Goal: Task Accomplishment & Management: Manage account settings

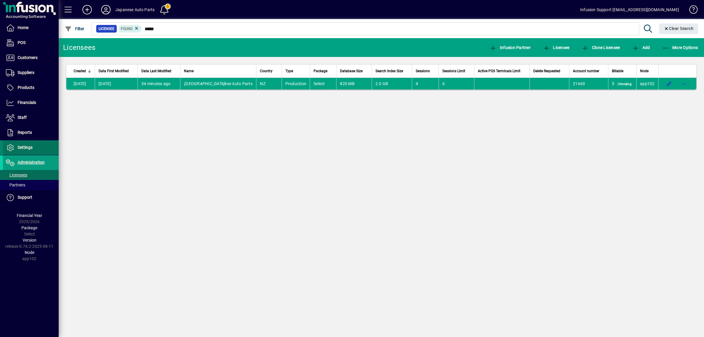
click at [24, 148] on span "Settings" at bounding box center [25, 147] width 15 height 5
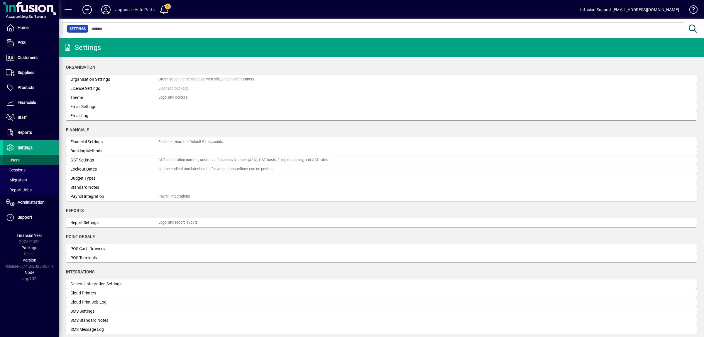
click at [14, 159] on span "Users" at bounding box center [13, 159] width 14 height 5
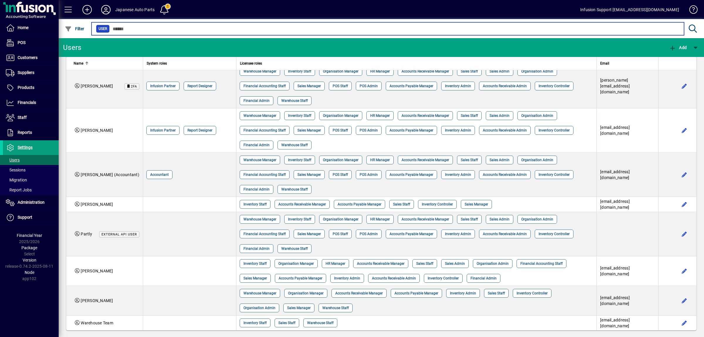
scroll to position [110, 0]
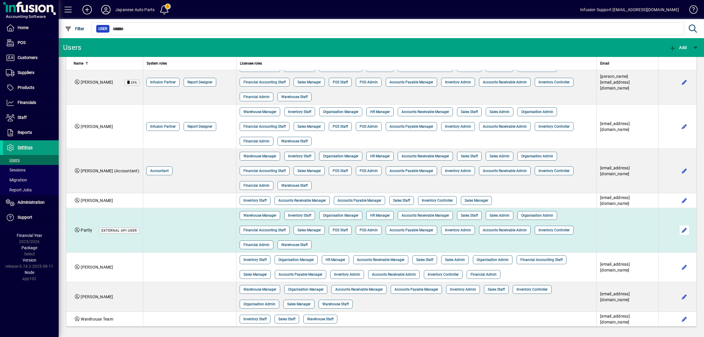
click at [679, 228] on span "button" at bounding box center [684, 230] width 14 height 14
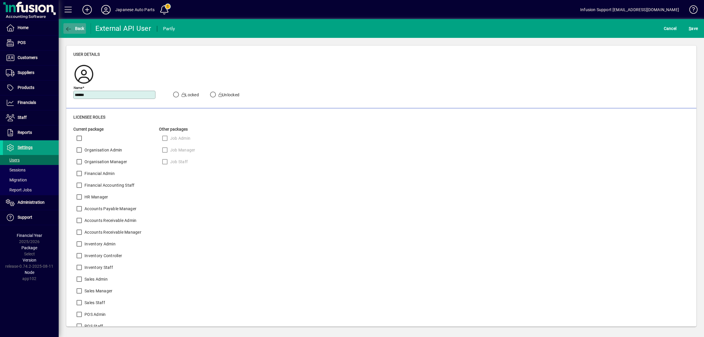
click at [67, 28] on icon "button" at bounding box center [68, 29] width 7 height 6
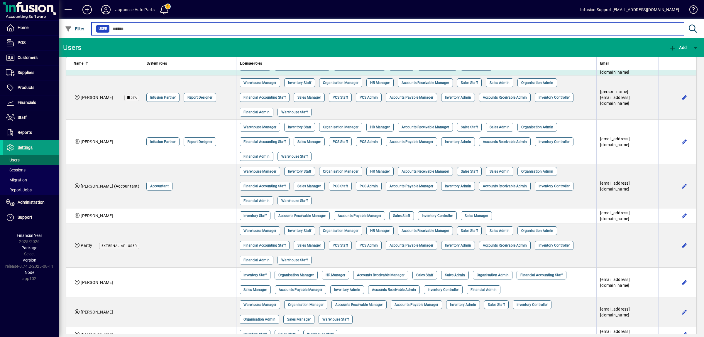
scroll to position [110, 0]
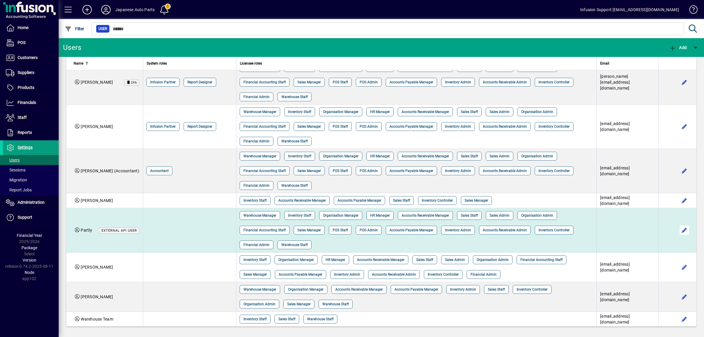
click at [677, 227] on span "button" at bounding box center [684, 230] width 14 height 14
